Goal: Task Accomplishment & Management: Use online tool/utility

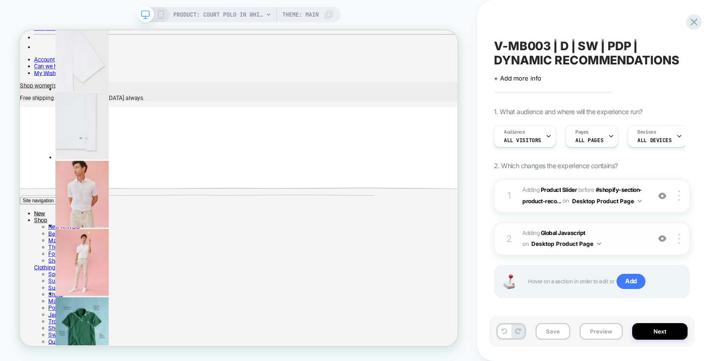
click at [608, 228] on span "Adding Global Javascript on Desktop Product Page" at bounding box center [584, 239] width 123 height 22
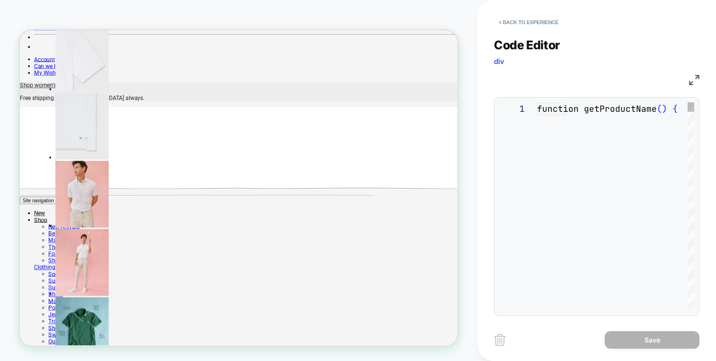
scroll to position [128, 0]
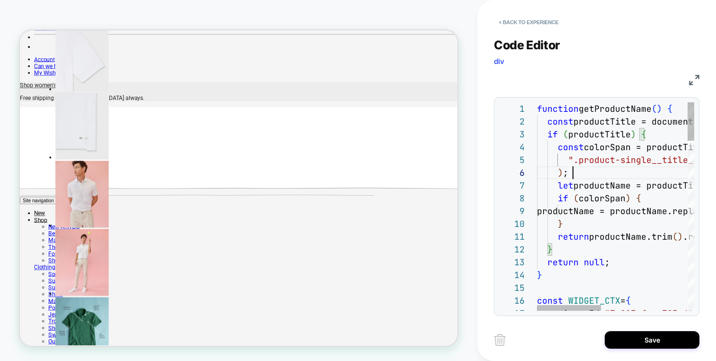
scroll to position [64, 36]
type textarea "**********"
click at [653, 334] on button "Save" at bounding box center [652, 340] width 95 height 18
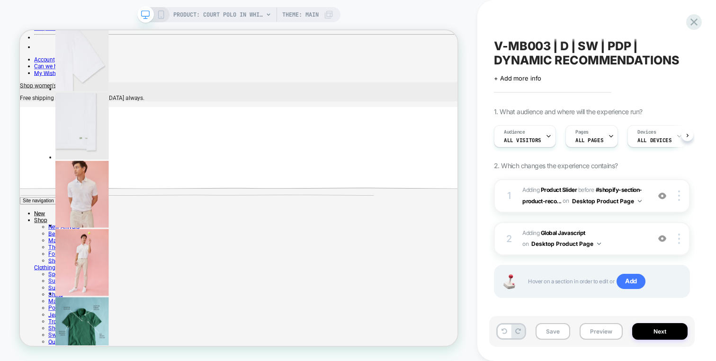
scroll to position [0, 0]
click at [589, 9] on div "V-MB003 | D | SW | PDP | DYNAMIC RECOMMENDATIONS Click to edit experience detai…" at bounding box center [592, 180] width 206 height 342
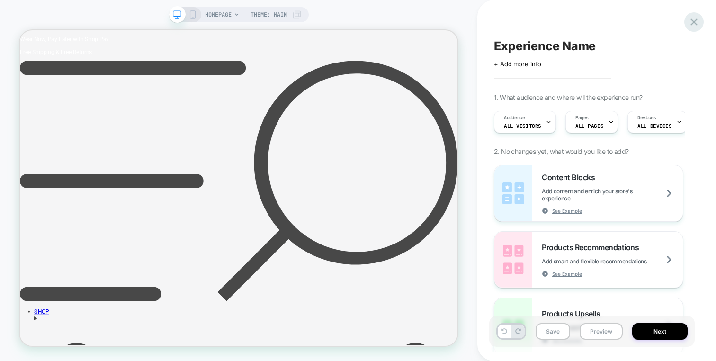
click at [0, 0] on icon at bounding box center [0, 0] width 0 height 0
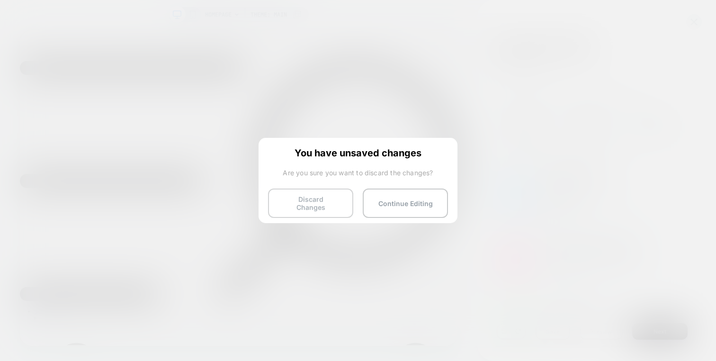
click at [309, 198] on button "Discard Changes" at bounding box center [310, 203] width 85 height 29
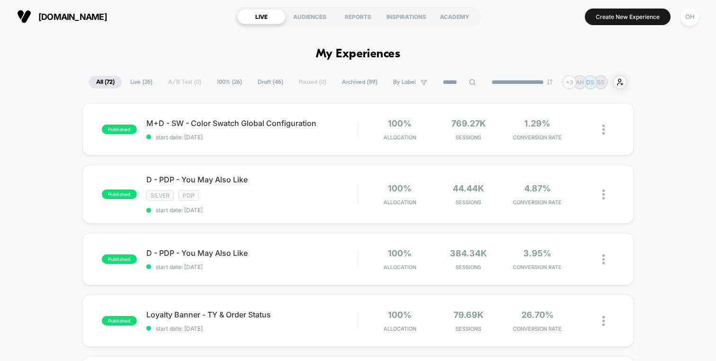
click at [701, 20] on button "OH" at bounding box center [690, 16] width 24 height 19
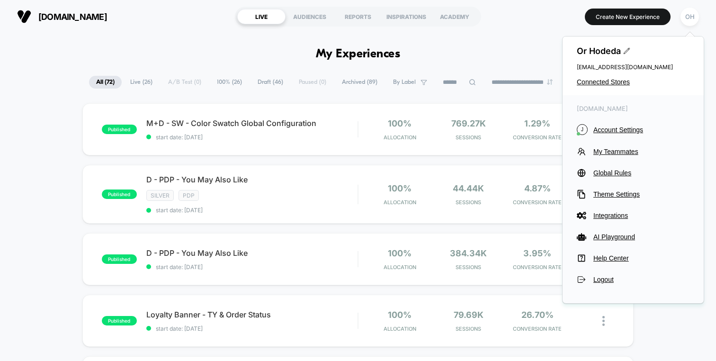
click at [628, 78] on div "Or Hodeda [EMAIL_ADDRESS][DOMAIN_NAME] Connected Stores" at bounding box center [633, 65] width 141 height 59
click at [619, 81] on span "Connected Stores" at bounding box center [633, 82] width 113 height 8
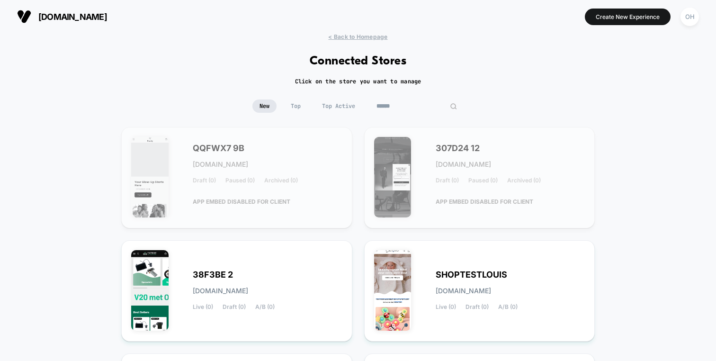
click at [424, 107] on input at bounding box center [417, 105] width 95 height 13
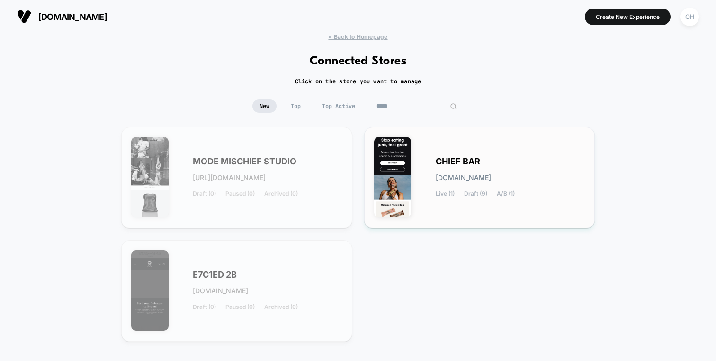
type input "*****"
click at [447, 163] on span "CHIEF BAR" at bounding box center [458, 161] width 45 height 7
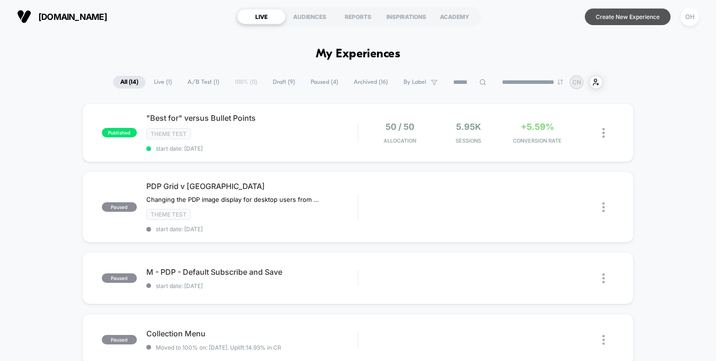
click at [590, 16] on button "Create New Experience" at bounding box center [628, 17] width 86 height 17
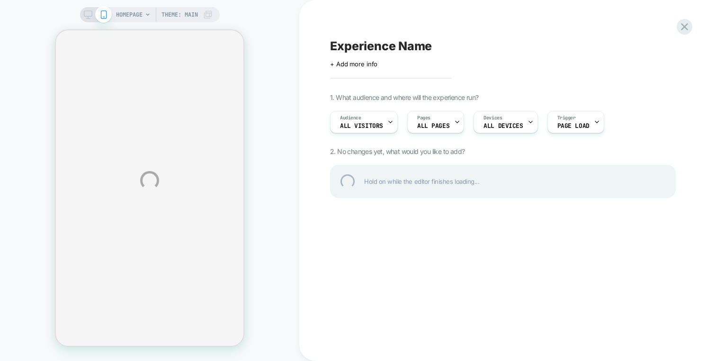
click at [252, 58] on div "HOMEPAGE Theme: MAIN Experience Name Click to edit experience details + Add mor…" at bounding box center [358, 180] width 716 height 361
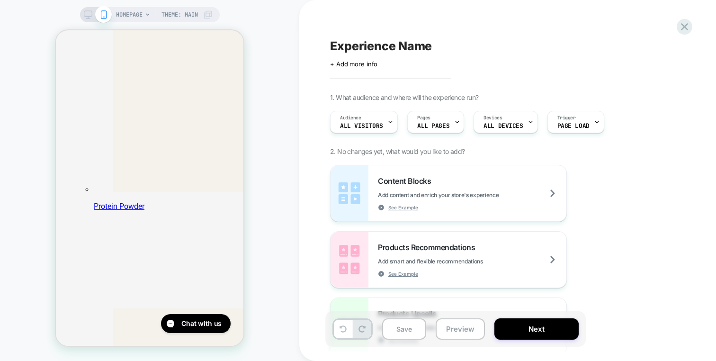
scroll to position [4016, 0]
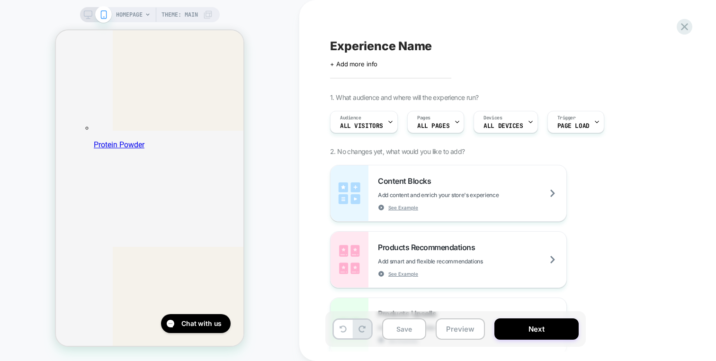
click at [126, 12] on span "HOMEPAGE" at bounding box center [129, 14] width 27 height 15
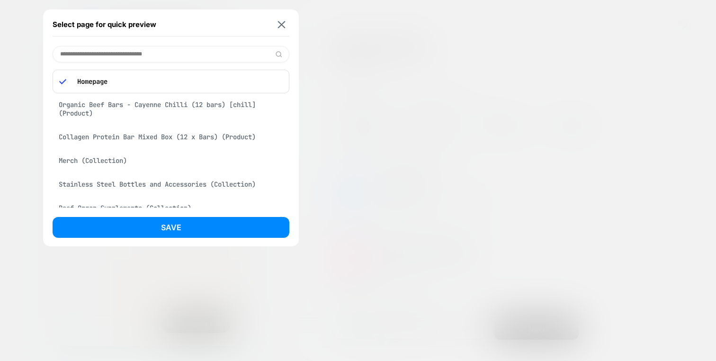
click at [191, 110] on div "Organic Beef Bars - Cayenne Chilli (12 bars) [chill] (Product)" at bounding box center [171, 109] width 237 height 27
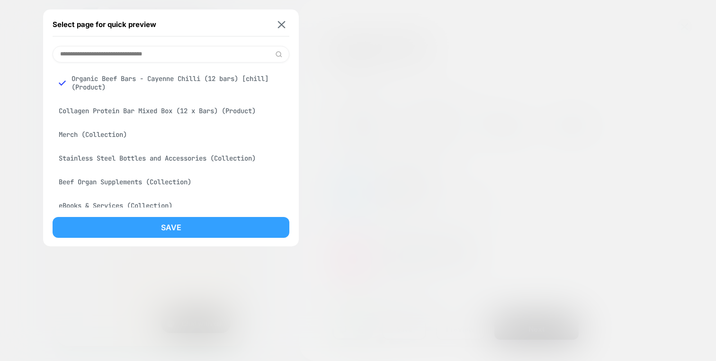
click at [225, 226] on button "Save" at bounding box center [171, 227] width 237 height 21
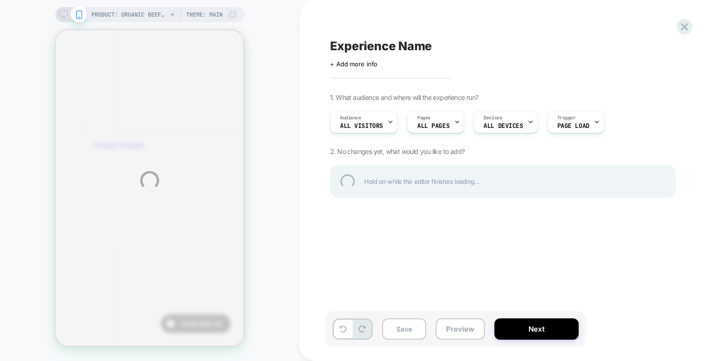
click at [338, 17] on div "PRODUCT: Organic Beef Bars - Cayenne Chilli (12 bars) [chill] PRODUCT: Organic …" at bounding box center [358, 180] width 716 height 361
click at [288, 189] on div "PRODUCT: Organic Beef Bars - Cayenne Chilli (12 bars) [chill] PRODUCT: Organic …" at bounding box center [358, 180] width 716 height 361
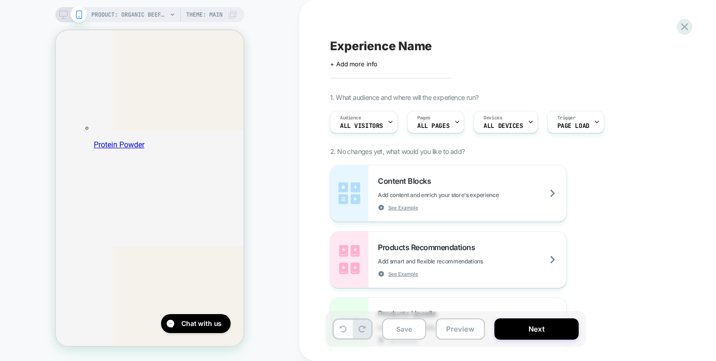
click at [115, 7] on div "PRODUCT: Organic Beef Bars - Cayenne Chilli (12 bars) [chill] PRODUCT: Organic …" at bounding box center [149, 180] width 299 height 361
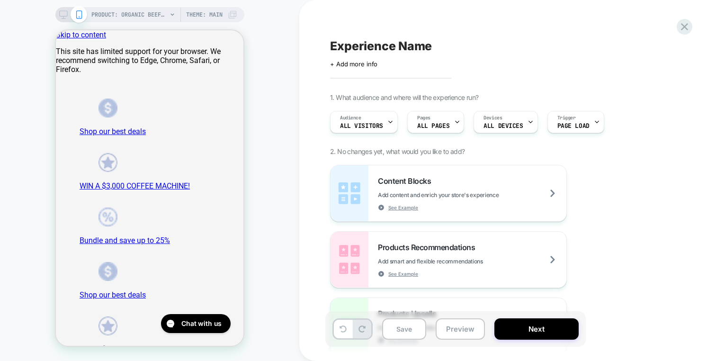
scroll to position [0, 0]
click at [121, 21] on span "PRODUCT: Organic Beef Bars - Cayenne Chilli (12 bars) [chill]" at bounding box center [129, 14] width 76 height 15
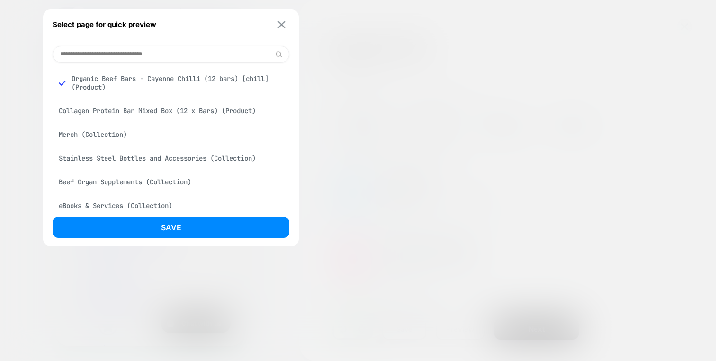
click at [278, 24] on img at bounding box center [282, 24] width 8 height 7
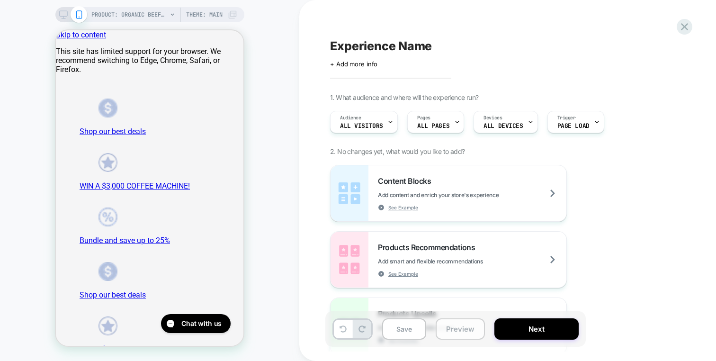
click at [468, 326] on button "Preview" at bounding box center [460, 328] width 49 height 21
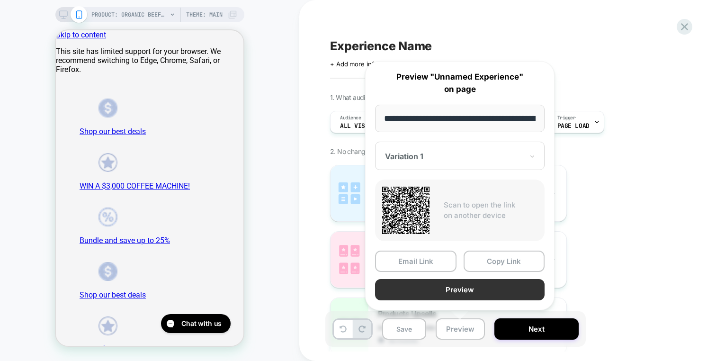
scroll to position [0, 130]
click at [468, 297] on button "Preview" at bounding box center [460, 289] width 170 height 21
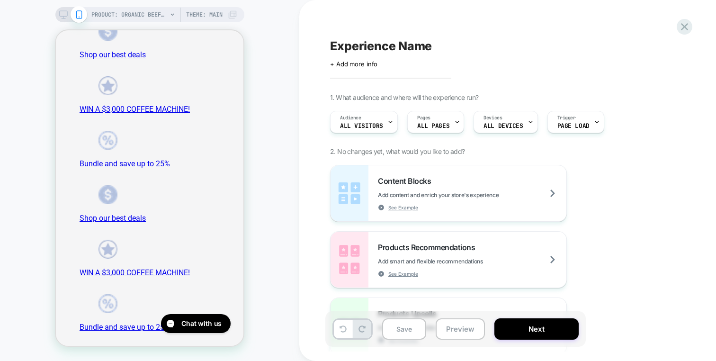
scroll to position [353, 0]
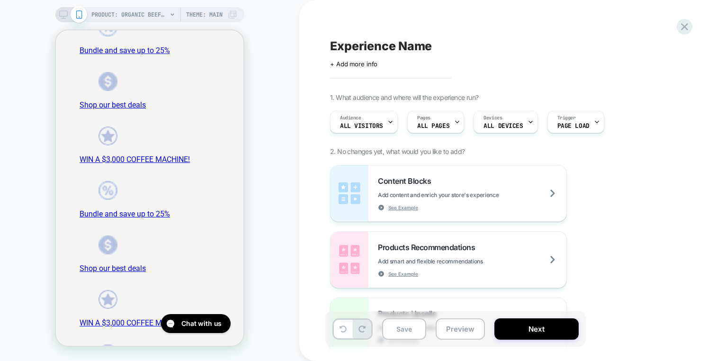
click at [90, 16] on div "PRODUCT: Organic Beef Bars - Cayenne Chilli (12 bars) [chill] Theme: MAIN" at bounding box center [149, 14] width 189 height 15
click at [96, 16] on span "PRODUCT: Organic Beef Bars - Cayenne Chilli (12 bars) [chill]" at bounding box center [129, 14] width 76 height 15
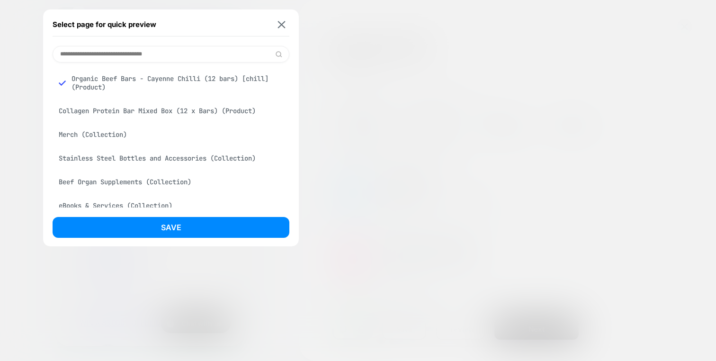
click at [116, 54] on input at bounding box center [171, 54] width 237 height 17
paste input "**********"
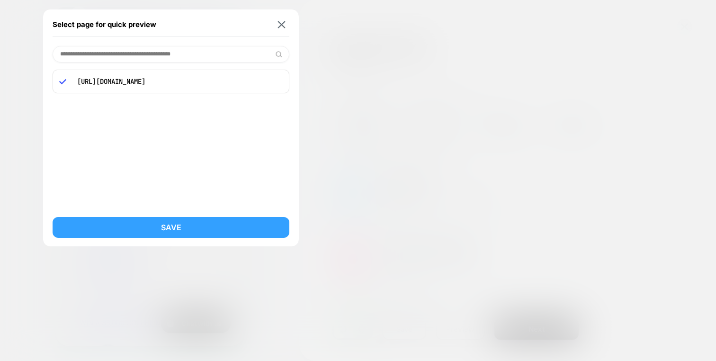
type input "**********"
click at [192, 225] on button "Save" at bounding box center [171, 227] width 237 height 21
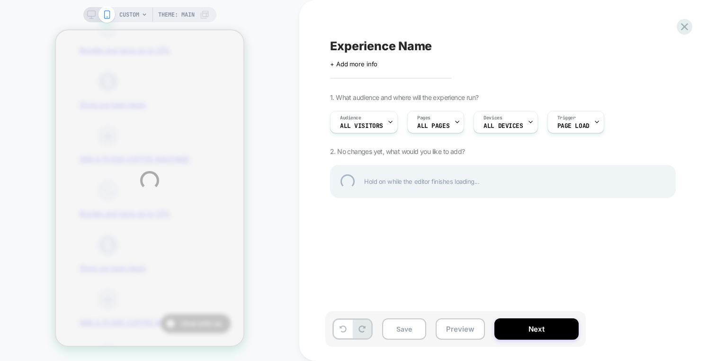
click at [379, 16] on div "CUSTOM Theme: MAIN Experience Name Click to edit experience details + Add more …" at bounding box center [358, 180] width 716 height 361
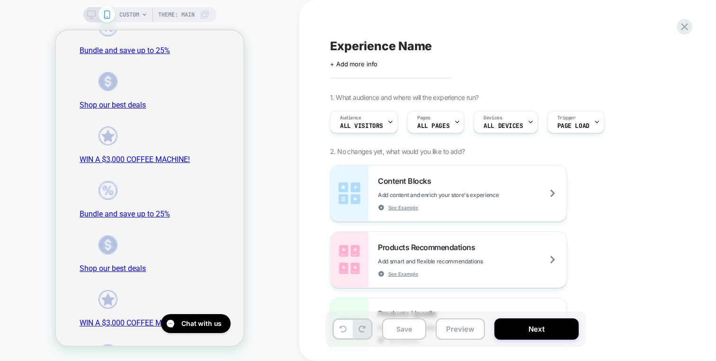
click at [379, 16] on div "Experience Name Click to edit experience details + Add more info 1. What audien…" at bounding box center [502, 180] width 355 height 342
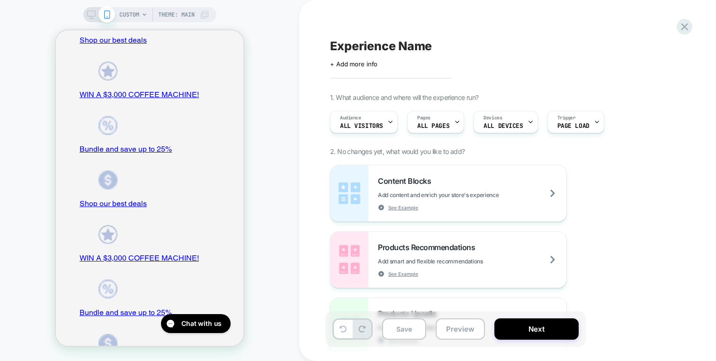
scroll to position [0, 0]
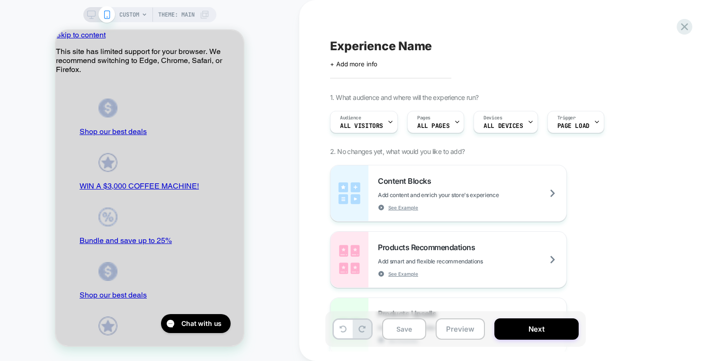
click at [280, 27] on div "CUSTOM Theme: MAIN" at bounding box center [149, 180] width 299 height 342
click at [125, 9] on span "CUSTOM" at bounding box center [129, 14] width 20 height 15
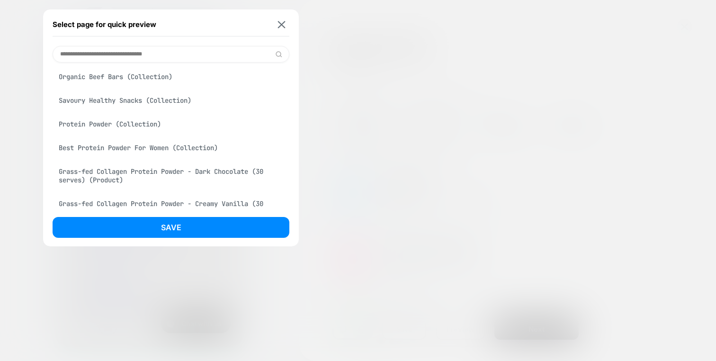
click at [167, 180] on div "Grass-fed Collagen Protein Powder - Dark Chocolate (30 serves) (Product)" at bounding box center [171, 175] width 237 height 27
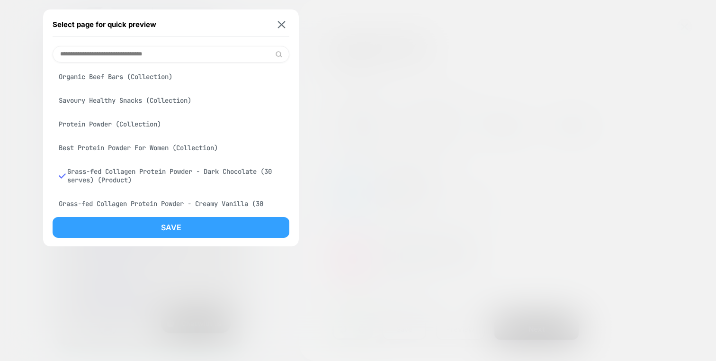
click at [172, 225] on button "Save" at bounding box center [171, 227] width 237 height 21
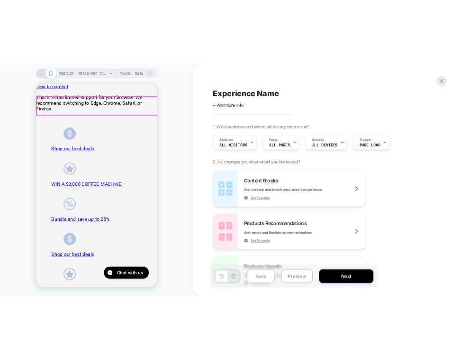
scroll to position [0, 0]
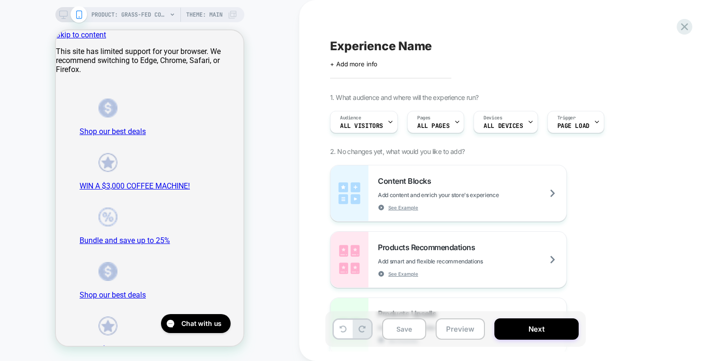
click at [282, 198] on div "PRODUCT: Grass-fed Collagen Protein Powder - Dark Chocolate (30 serves) PRODUCT…" at bounding box center [149, 180] width 299 height 342
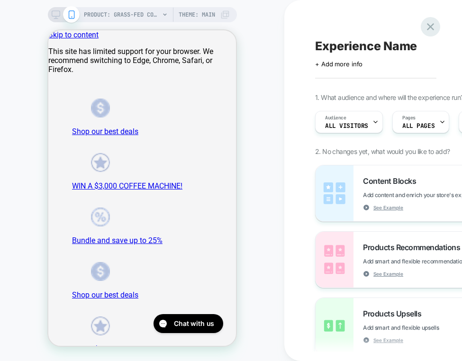
click at [427, 29] on icon at bounding box center [430, 26] width 7 height 7
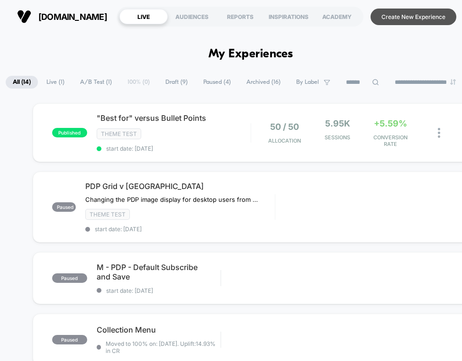
click at [446, 12] on button "Create New Experience" at bounding box center [413, 17] width 86 height 17
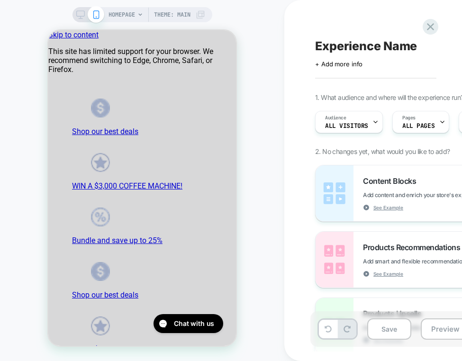
click at [123, 11] on span "HOMEPAGE" at bounding box center [121, 14] width 27 height 15
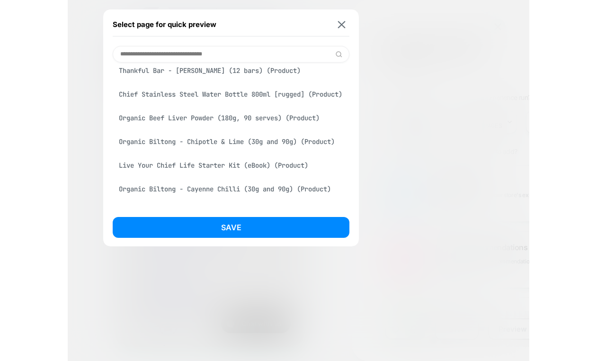
scroll to position [1339, 0]
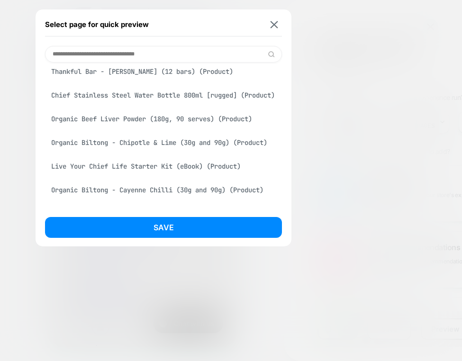
click at [265, 23] on div "Select page for quick preview" at bounding box center [163, 25] width 237 height 24
click at [274, 23] on img at bounding box center [274, 24] width 8 height 7
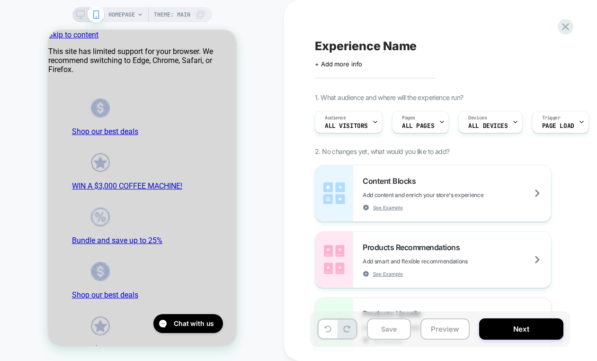
click at [280, 34] on div "HOMEPAGE Theme: MAIN" at bounding box center [142, 180] width 284 height 342
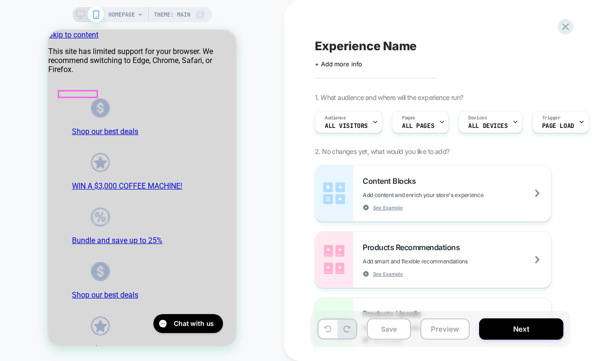
click at [138, 12] on icon at bounding box center [140, 15] width 6 height 6
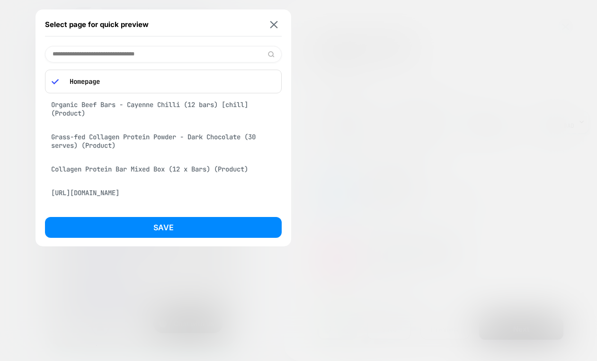
click at [142, 58] on input at bounding box center [163, 54] width 237 height 17
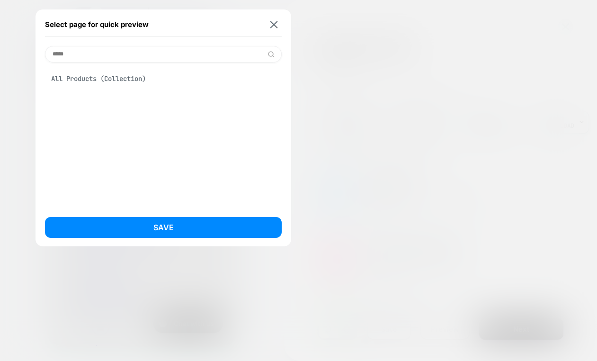
type input "*****"
click at [149, 72] on div "All Products (Collection)" at bounding box center [163, 79] width 237 height 18
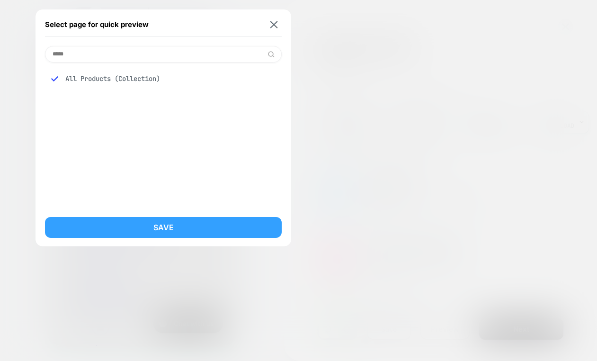
click at [205, 231] on button "Save" at bounding box center [163, 227] width 237 height 21
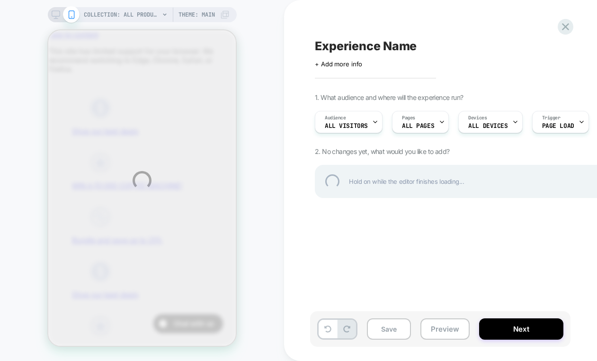
click at [280, 28] on div "COLLECTION: All Products (Category) COLLECTION: All Products (Category) Theme: …" at bounding box center [298, 180] width 597 height 361
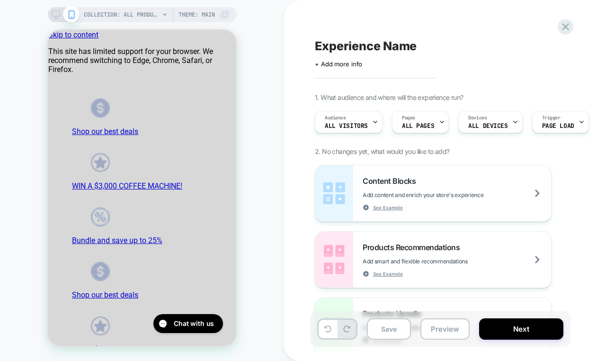
click at [442, 9] on div "Experience Name Click to edit experience details + Add more info 1. What audien…" at bounding box center [487, 180] width 355 height 342
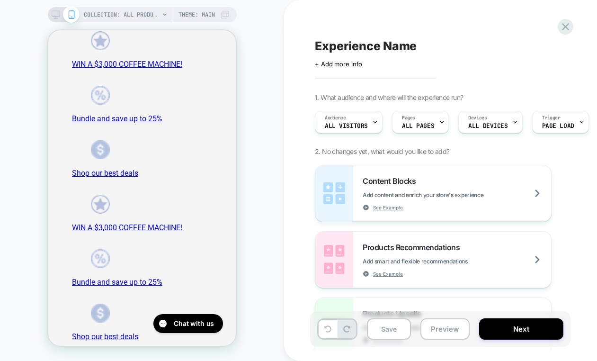
scroll to position [353, 0]
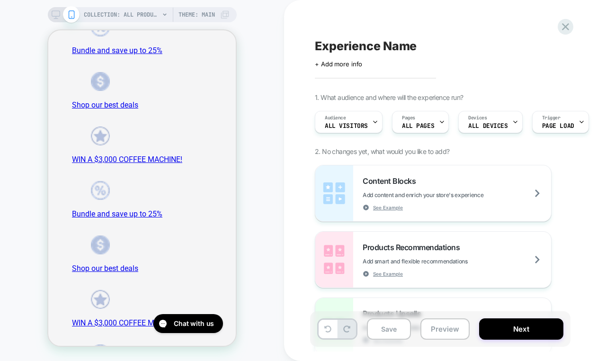
scroll to position [87, 0]
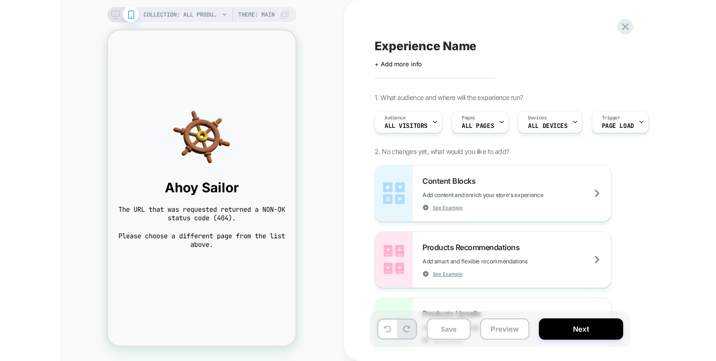
scroll to position [0, 0]
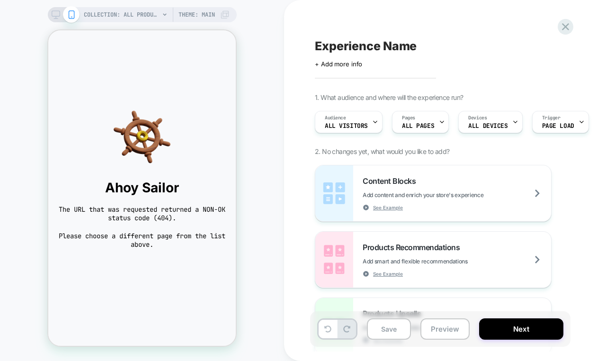
click at [169, 18] on div "COLLECTION: All Products (Category) Theme: MAIN" at bounding box center [157, 14] width 146 height 15
click at [160, 17] on div "COLLECTION: All Products (Category) Theme: MAIN" at bounding box center [157, 14] width 146 height 15
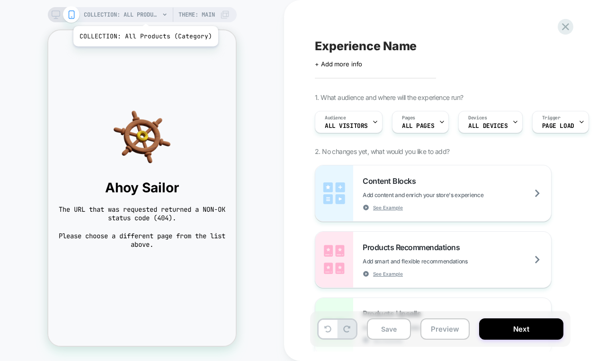
click at [144, 14] on span "COLLECTION: All Products (Category)" at bounding box center [122, 14] width 76 height 15
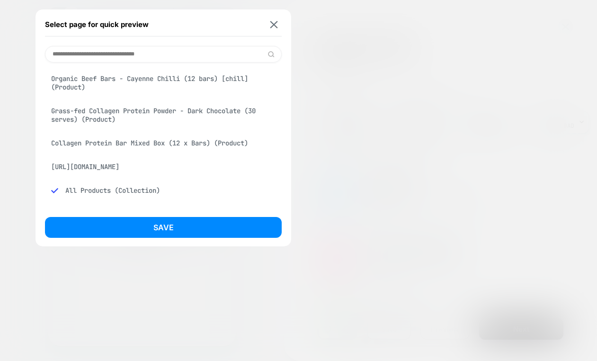
click at [188, 74] on div "Organic Beef Bars - Cayenne Chilli (12 bars) [chill] (Product)" at bounding box center [163, 83] width 237 height 27
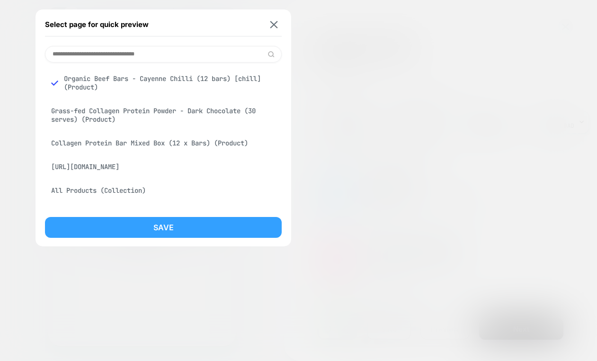
click at [182, 230] on button "Save" at bounding box center [163, 227] width 237 height 21
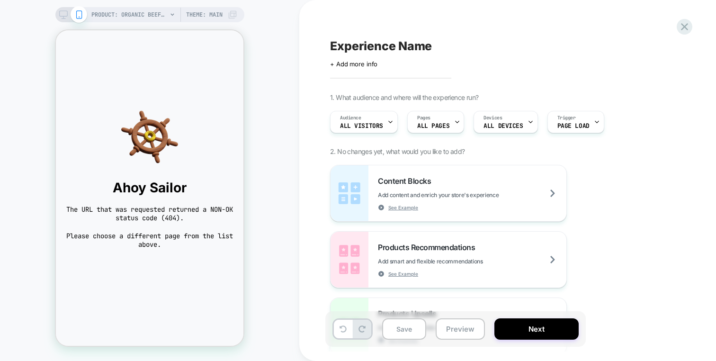
click at [306, 87] on div "Experience Name Click to edit experience details + Add more info 1. What audien…" at bounding box center [507, 180] width 417 height 361
click at [420, 111] on div "Pages ALL PAGES" at bounding box center [433, 121] width 51 height 21
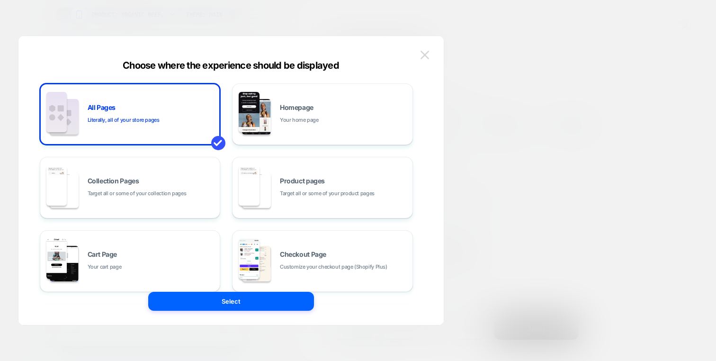
click at [428, 53] on img at bounding box center [425, 55] width 9 height 8
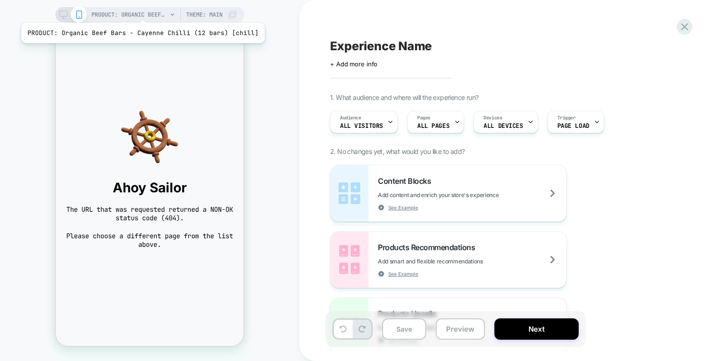
click at [135, 4] on div "PRODUCT: Organic Beef Bars - Cayenne Chilli (12 bars) [chill] PRODUCT: Organic …" at bounding box center [149, 180] width 299 height 361
click at [135, 9] on span "PRODUCT: Organic Beef Bars - Cayenne Chilli (12 bars) [chill]" at bounding box center [129, 14] width 76 height 15
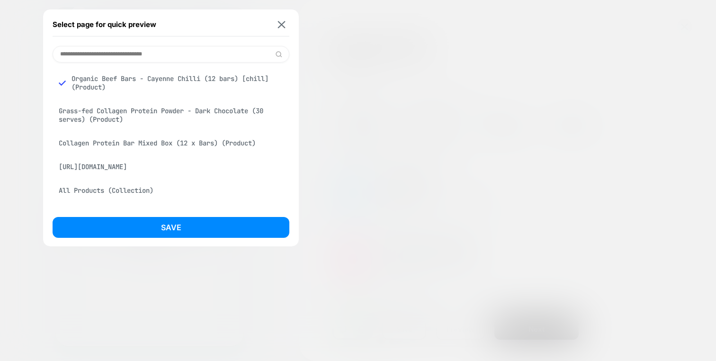
click at [175, 114] on div "Grass-fed Collagen Protein Powder - Dark Chocolate (30 serves) (Product)" at bounding box center [171, 115] width 237 height 27
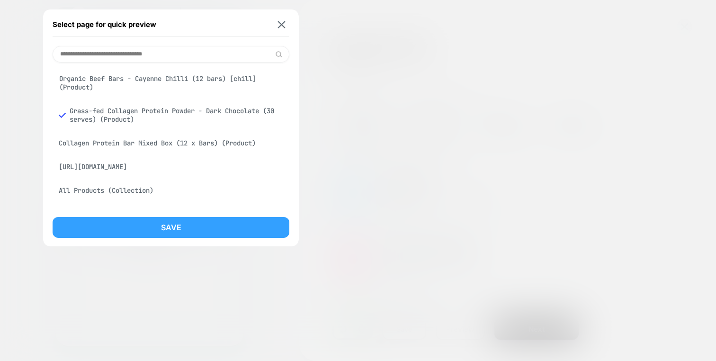
click at [195, 219] on button "Save" at bounding box center [171, 227] width 237 height 21
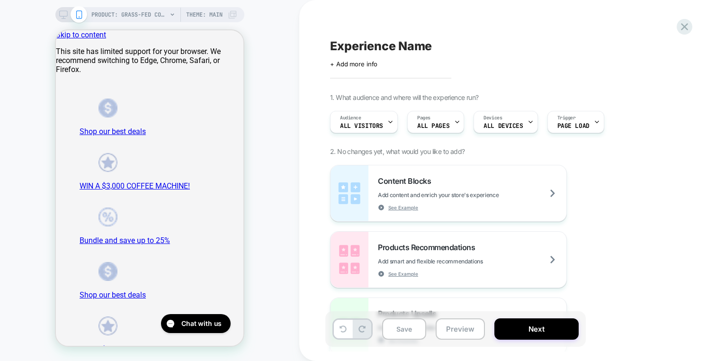
click at [168, 15] on div "PRODUCT: Grass-fed Collagen Protein Powder - Dark Chocolate (30 serves) Theme: …" at bounding box center [164, 14] width 146 height 15
click at [167, 15] on div "PRODUCT: Grass-fed Collagen Protein Powder - Dark Chocolate (30 serves) Theme: …" at bounding box center [164, 14] width 146 height 15
click at [157, 15] on span "PRODUCT: Grass-fed Collagen Protein Powder - Dark Chocolate (30 serves)" at bounding box center [129, 14] width 76 height 15
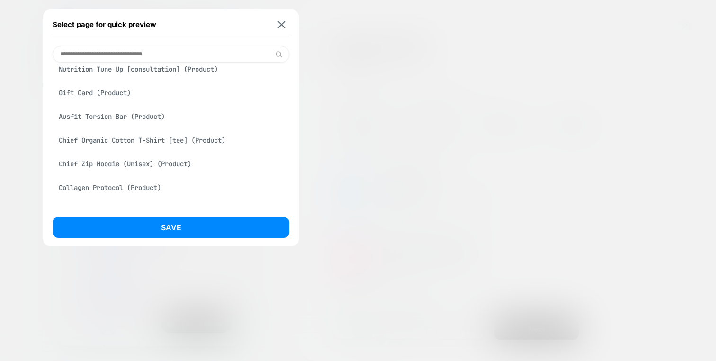
scroll to position [2081, 0]
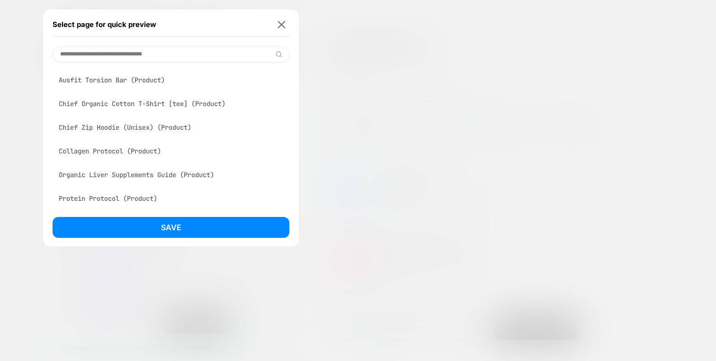
click at [131, 77] on div "Ausfit Torsion Bar (Product)" at bounding box center [171, 80] width 237 height 18
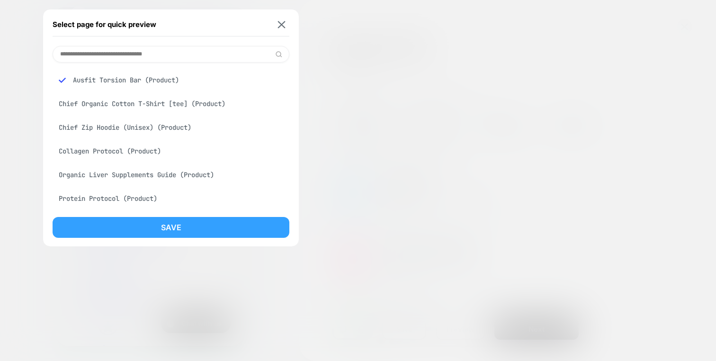
click at [155, 232] on button "Save" at bounding box center [171, 227] width 237 height 21
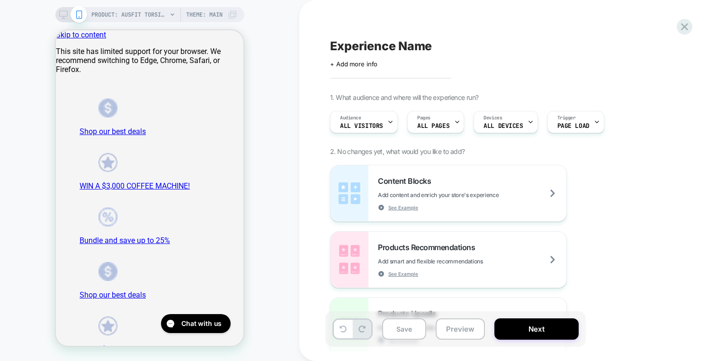
click at [112, 12] on span "PRODUCT: Ausfit Torsion Bar" at bounding box center [129, 14] width 76 height 15
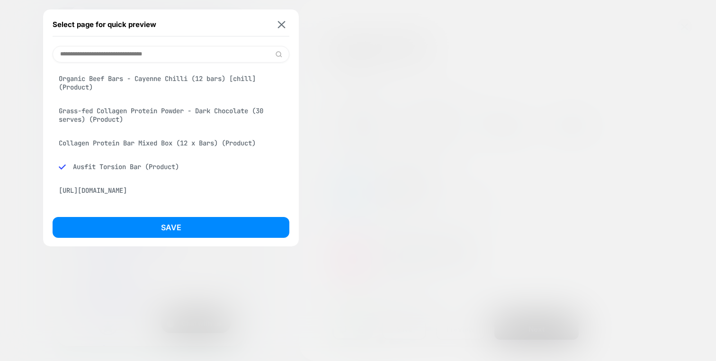
click at [270, 30] on div "Select page for quick preview" at bounding box center [171, 25] width 237 height 24
click at [281, 26] on img at bounding box center [282, 24] width 8 height 7
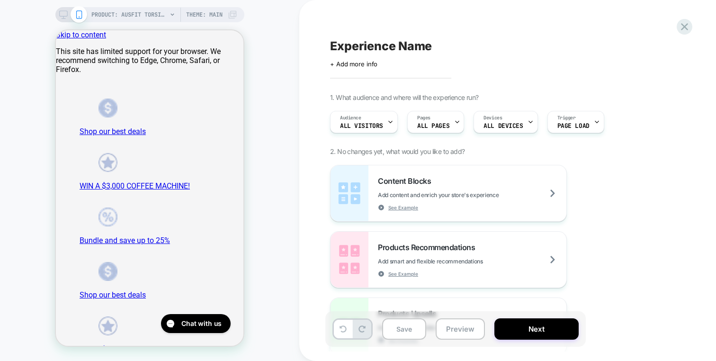
click at [461, 334] on button "Preview" at bounding box center [460, 328] width 49 height 21
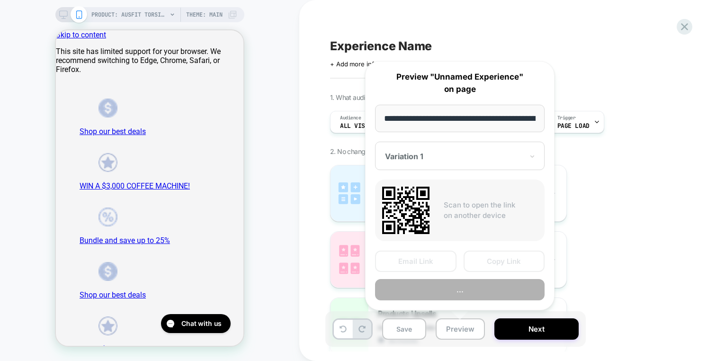
scroll to position [0, 140]
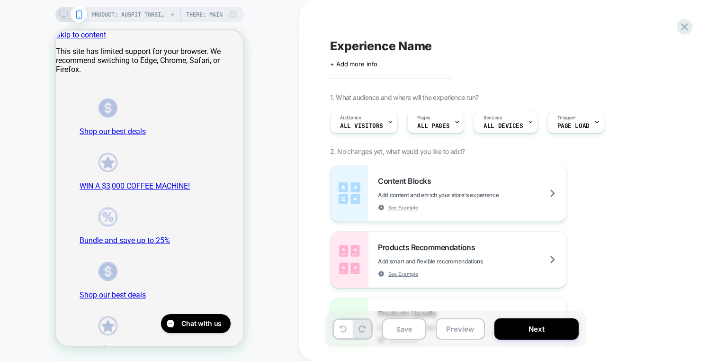
click at [133, 13] on span "PRODUCT: Ausfit Torsion Bar" at bounding box center [129, 14] width 76 height 15
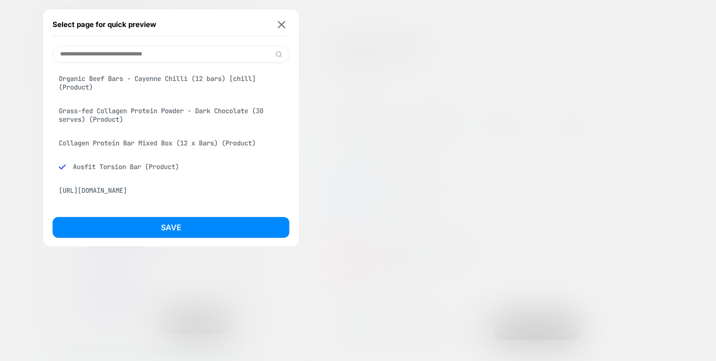
click at [135, 48] on input at bounding box center [171, 54] width 237 height 17
paste input "**********"
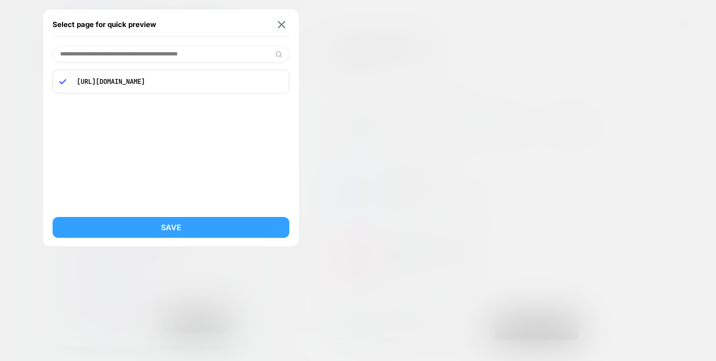
type input "**********"
click at [201, 223] on button "Save" at bounding box center [171, 227] width 237 height 21
